Goal: Task Accomplishment & Management: Use online tool/utility

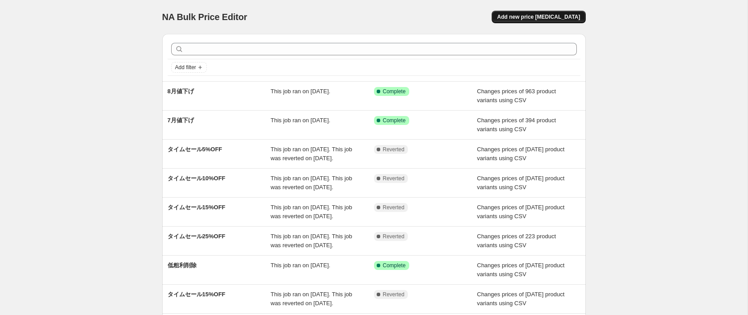
click at [546, 20] on span "Add new price [MEDICAL_DATA]" at bounding box center [538, 16] width 83 height 7
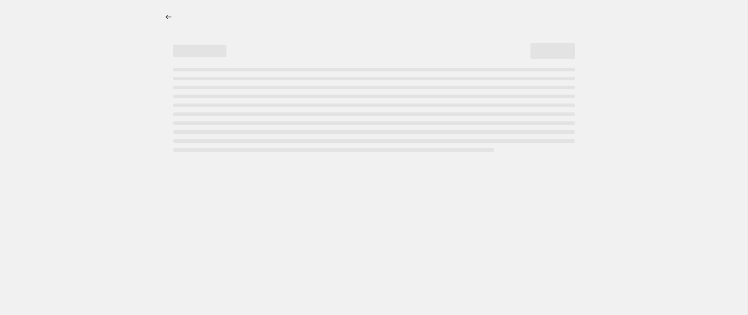
select select "percentage"
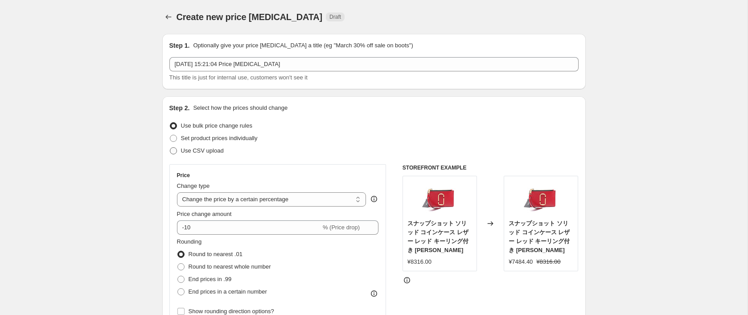
click at [203, 150] on span "Use CSV upload" at bounding box center [202, 150] width 43 height 7
click at [170, 147] on input "Use CSV upload" at bounding box center [170, 147] width 0 height 0
radio input "true"
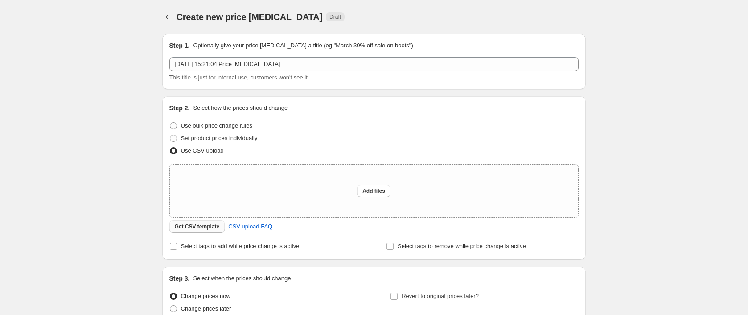
click at [197, 226] on span "Get CSV template" at bounding box center [197, 226] width 45 height 7
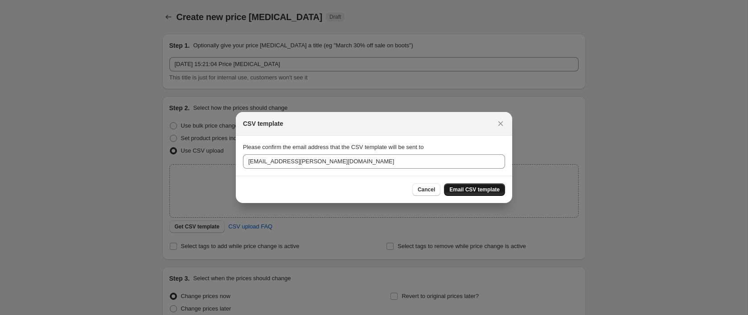
click at [471, 190] on span "Email CSV template" at bounding box center [474, 189] width 50 height 7
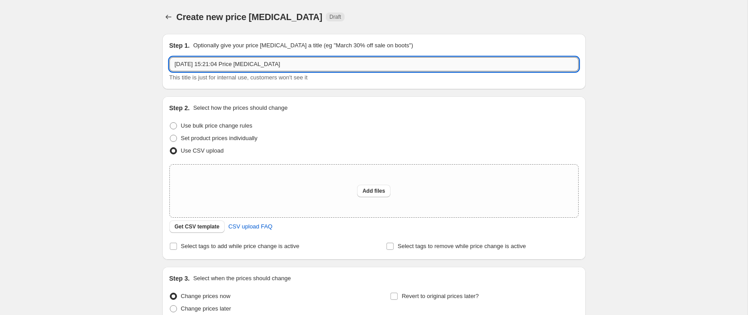
click at [340, 63] on input "[DATE] 15:21:04 Price [MEDICAL_DATA]" at bounding box center [373, 64] width 409 height 14
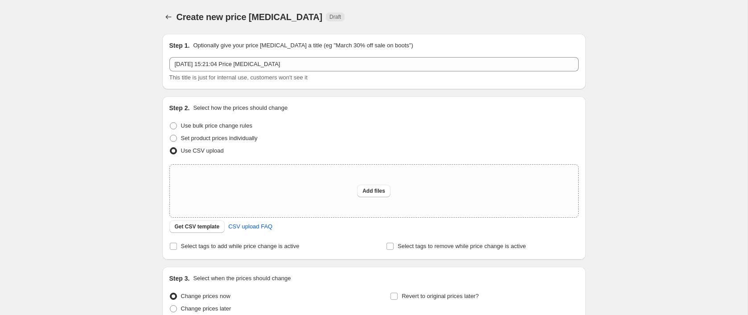
click at [341, 24] on div "Create new price [MEDICAL_DATA]. This page is ready Create new price [MEDICAL_D…" at bounding box center [373, 17] width 423 height 34
